Goal: Task Accomplishment & Management: Use online tool/utility

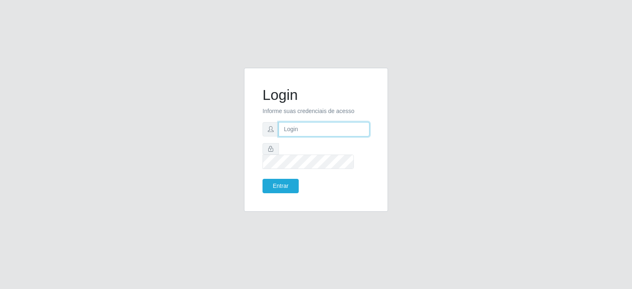
click at [317, 130] on input "text" at bounding box center [324, 129] width 91 height 14
type input "[EMAIL_ADDRESS][DOMAIN_NAME]"
click at [319, 164] on form "Login Informe suas credenciais de acesso [EMAIL_ADDRESS][DOMAIN_NAME] Entrar" at bounding box center [316, 139] width 107 height 107
click at [273, 179] on button "Entrar" at bounding box center [281, 186] width 36 height 14
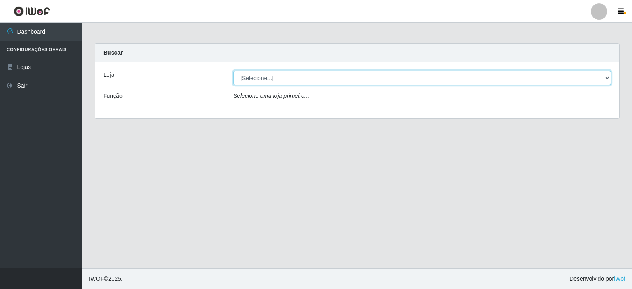
click at [320, 82] on select "[Selecione...] Corte Fácil - Unidade Planalto" at bounding box center [422, 78] width 378 height 14
select select "202"
click at [233, 71] on select "[Selecione...] Corte Fácil - Unidade Planalto" at bounding box center [422, 78] width 378 height 14
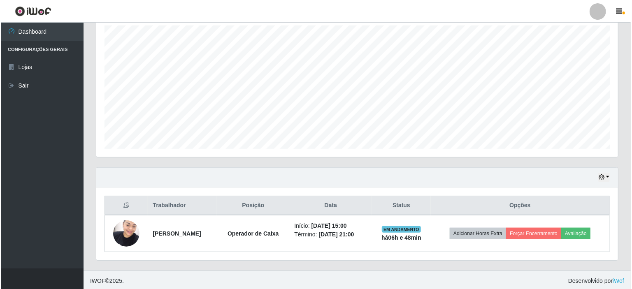
scroll to position [146, 0]
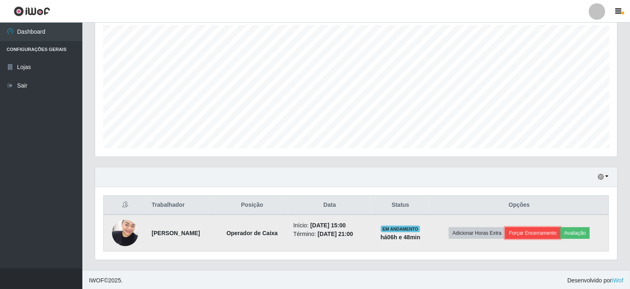
click at [531, 230] on button "Forçar Encerramento" at bounding box center [532, 234] width 55 height 12
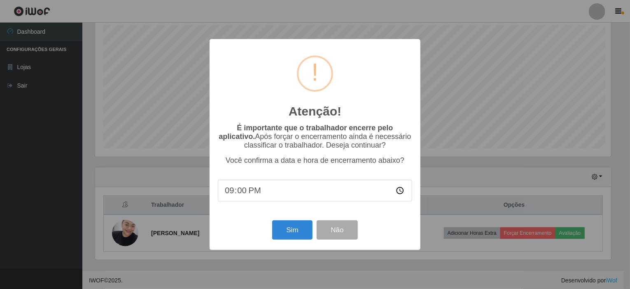
scroll to position [171, 519]
click at [298, 230] on button "Sim" at bounding box center [293, 230] width 40 height 19
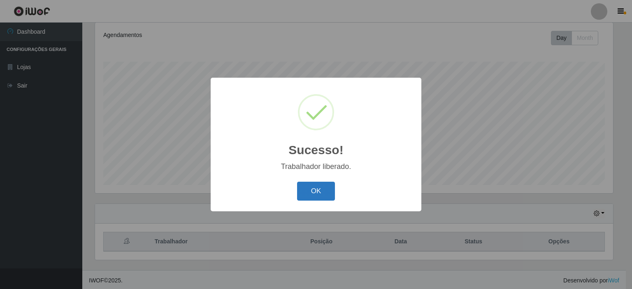
click at [320, 189] on button "OK" at bounding box center [316, 191] width 38 height 19
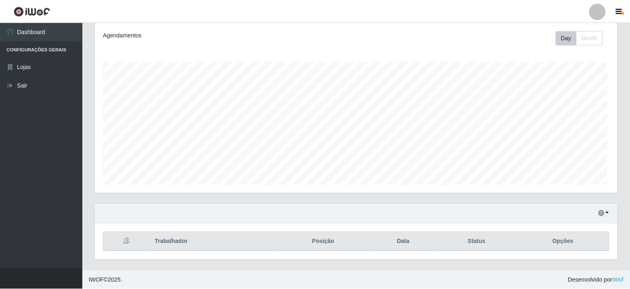
scroll to position [171, 522]
